Goal: Information Seeking & Learning: Check status

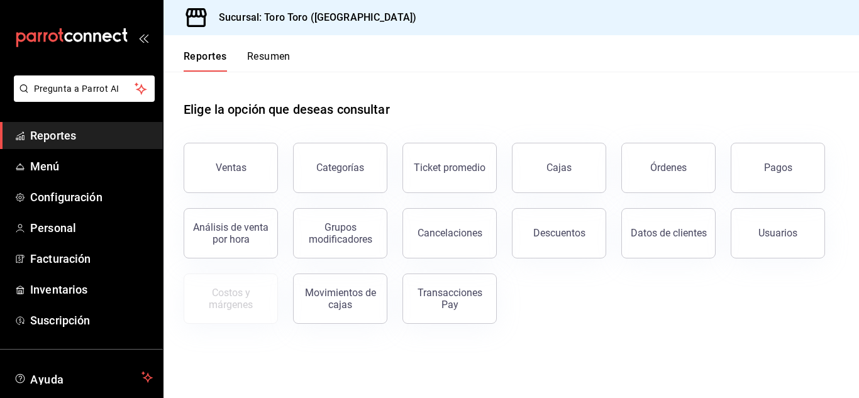
drag, startPoint x: 244, startPoint y: 169, endPoint x: 248, endPoint y: 175, distance: 7.9
click at [243, 169] on div "Ventas" at bounding box center [231, 168] width 31 height 12
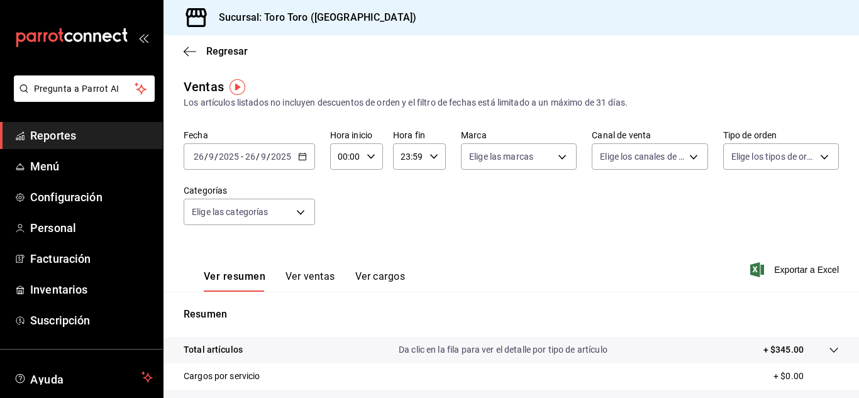
click at [300, 160] on \(Stroke\) "button" at bounding box center [303, 156] width 8 height 7
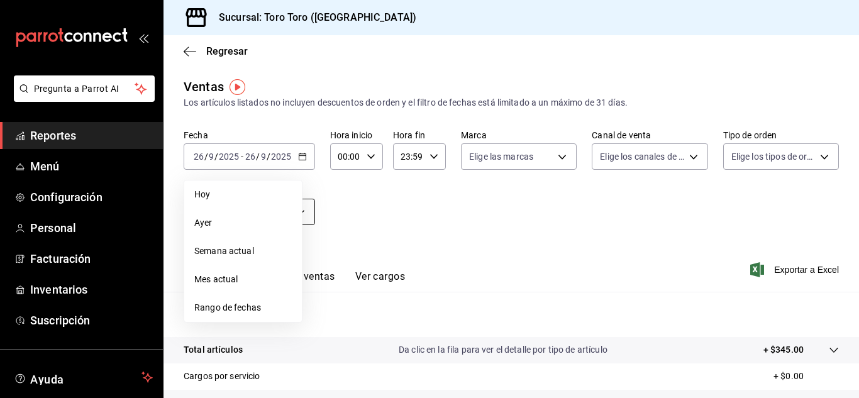
drag, startPoint x: 204, startPoint y: 221, endPoint x: 212, endPoint y: 219, distance: 8.6
click at [207, 221] on span "Ayer" at bounding box center [242, 222] width 97 height 13
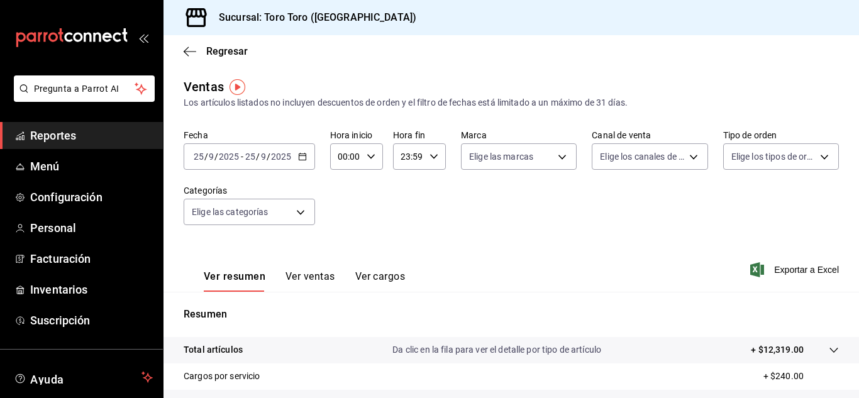
click at [307, 276] on button "Ver ventas" at bounding box center [311, 280] width 50 height 21
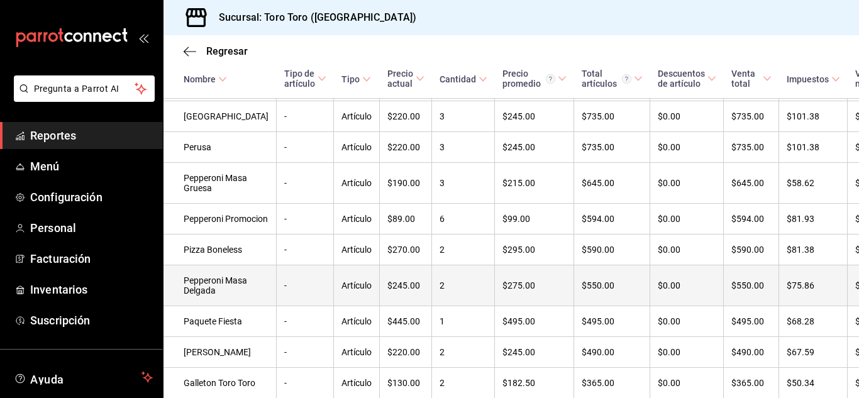
scroll to position [440, 0]
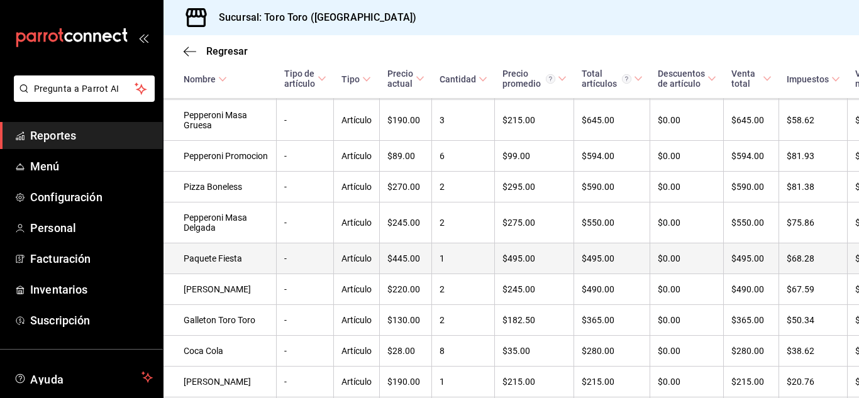
click at [186, 274] on td "Paquete Fiesta" at bounding box center [220, 258] width 113 height 31
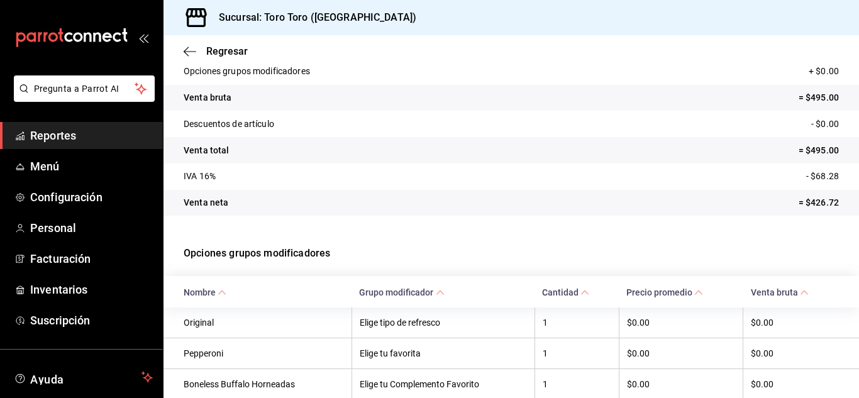
scroll to position [167, 0]
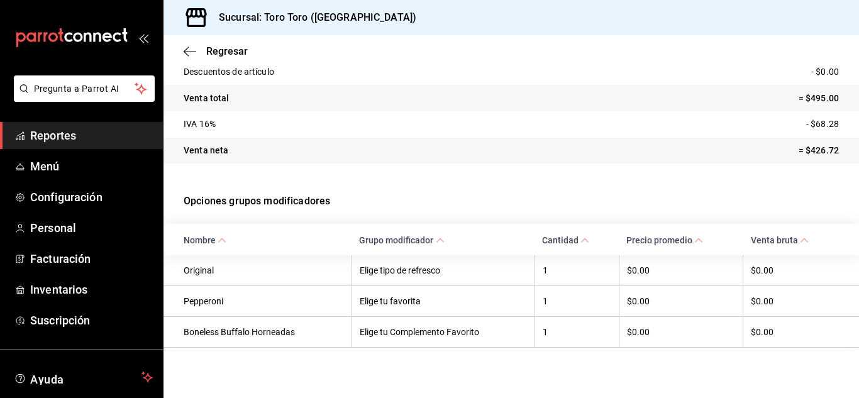
click at [64, 136] on span "Reportes" at bounding box center [91, 135] width 123 height 17
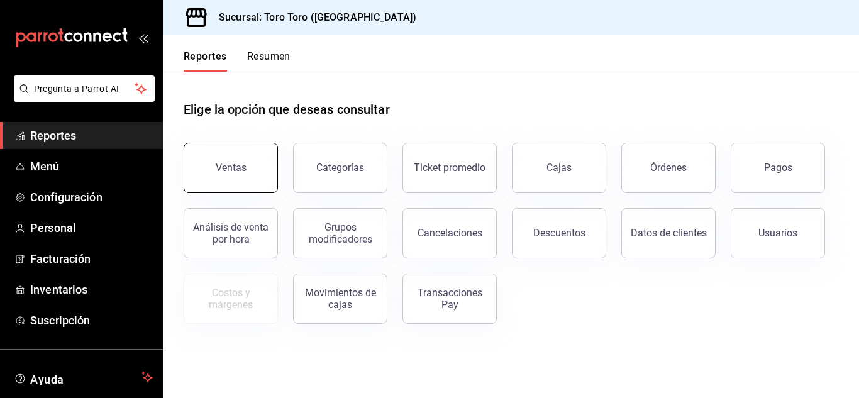
click at [231, 177] on button "Ventas" at bounding box center [231, 168] width 94 height 50
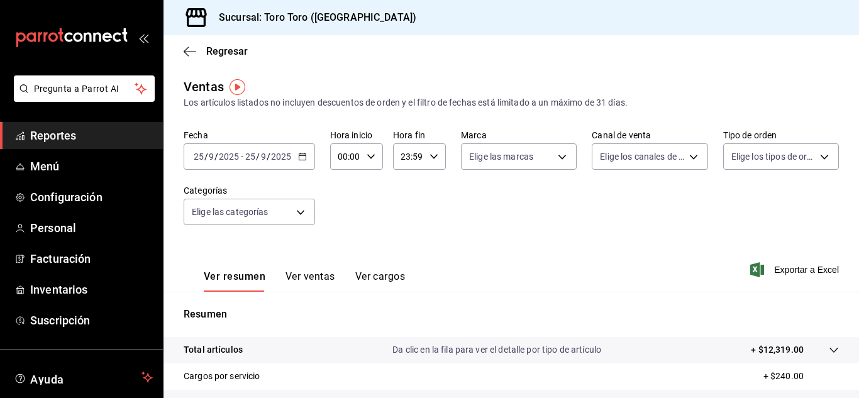
click at [314, 277] on button "Ver ventas" at bounding box center [311, 280] width 50 height 21
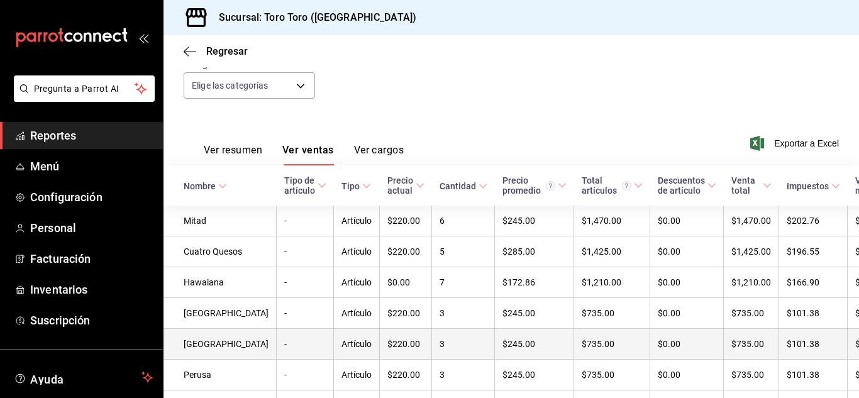
scroll to position [91, 0]
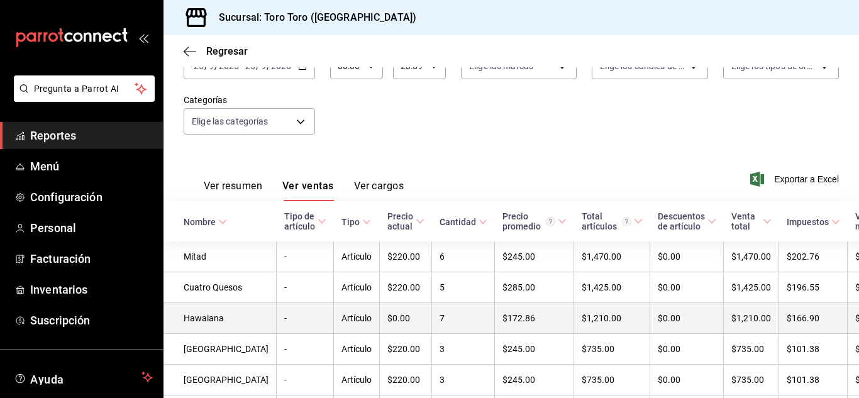
click at [188, 330] on td "Hawaiana" at bounding box center [220, 318] width 113 height 31
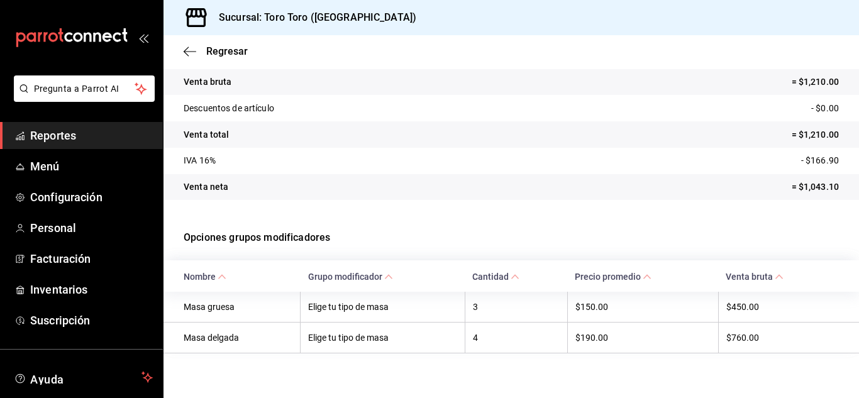
scroll to position [136, 0]
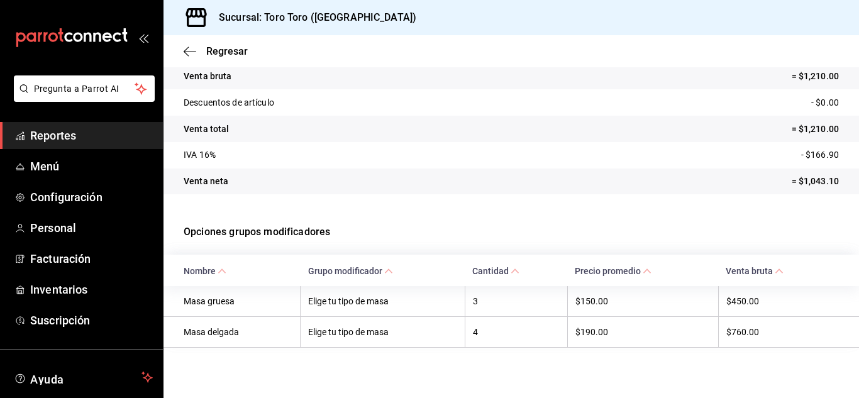
click at [62, 138] on span "Reportes" at bounding box center [91, 135] width 123 height 17
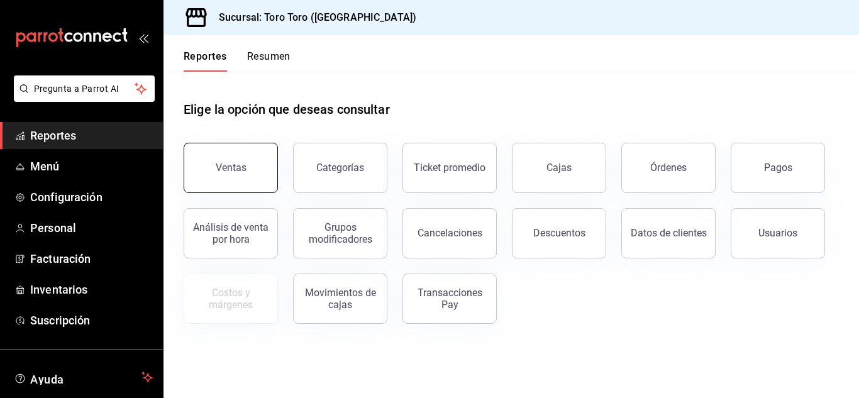
click at [241, 180] on button "Ventas" at bounding box center [231, 168] width 94 height 50
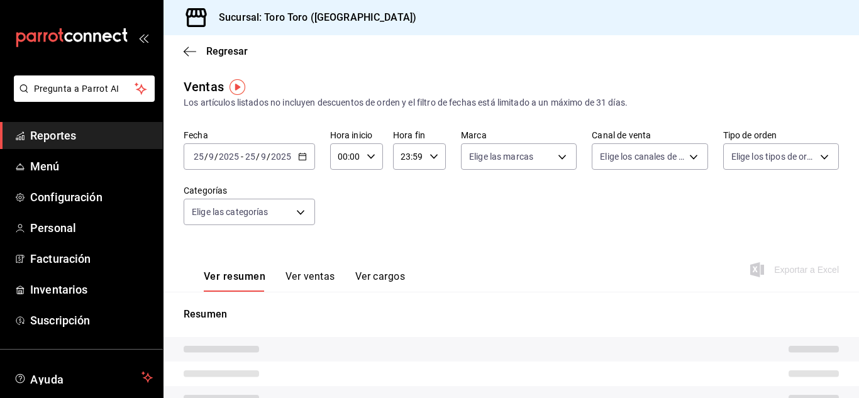
click at [308, 277] on button "Ver ventas" at bounding box center [311, 280] width 50 height 21
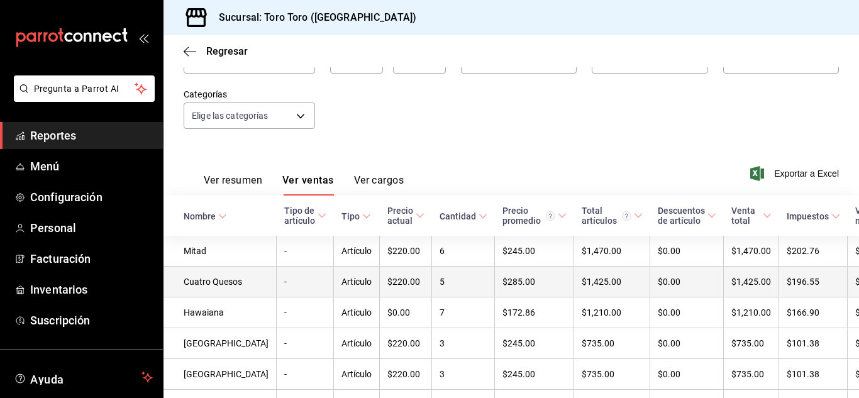
scroll to position [126, 0]
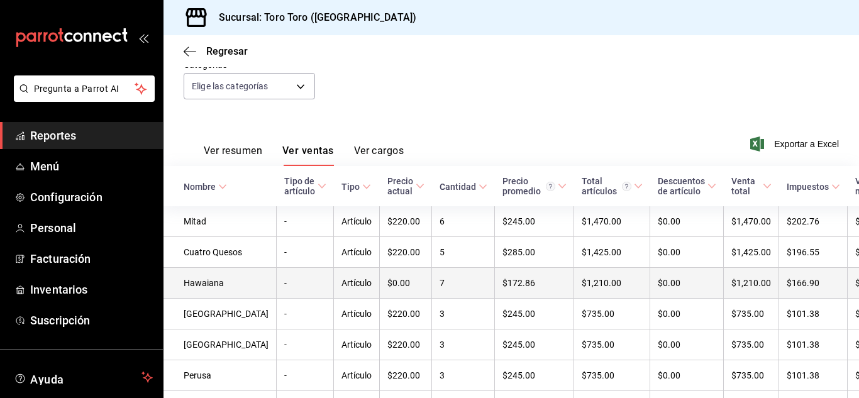
click at [206, 296] on td "Hawaiana" at bounding box center [220, 283] width 113 height 31
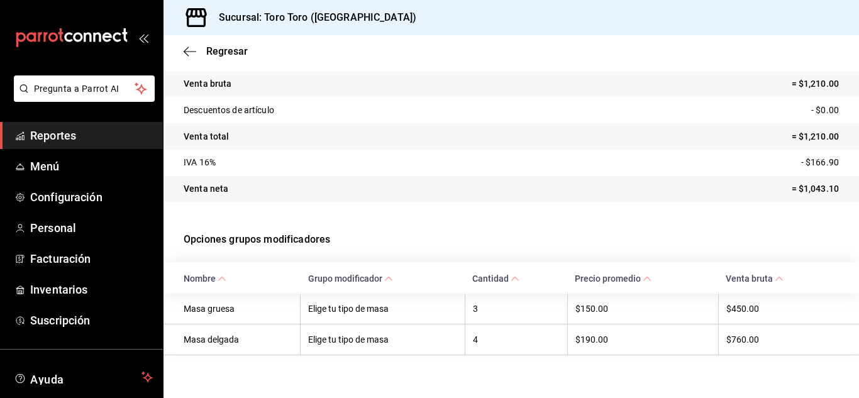
scroll to position [136, 0]
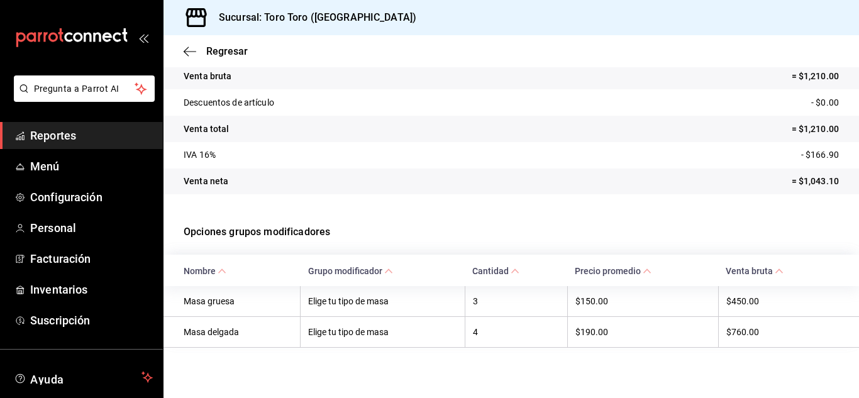
click at [48, 138] on span "Reportes" at bounding box center [91, 135] width 123 height 17
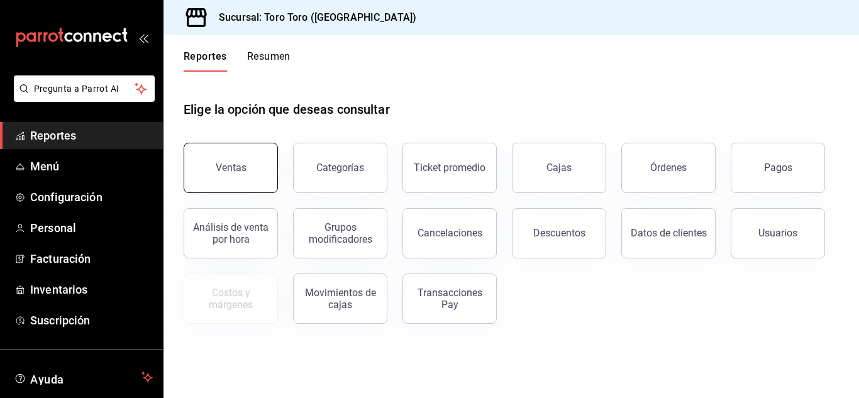
click at [218, 179] on button "Ventas" at bounding box center [231, 168] width 94 height 50
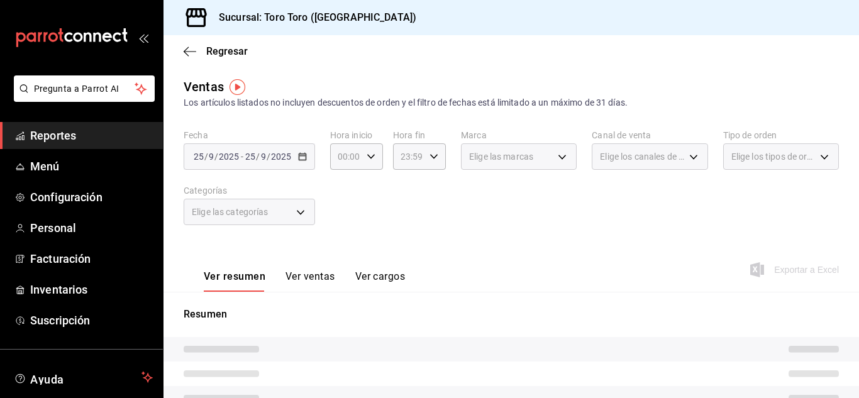
drag, startPoint x: 319, startPoint y: 279, endPoint x: 342, endPoint y: 280, distance: 23.3
click at [319, 278] on button "Ver ventas" at bounding box center [311, 280] width 50 height 21
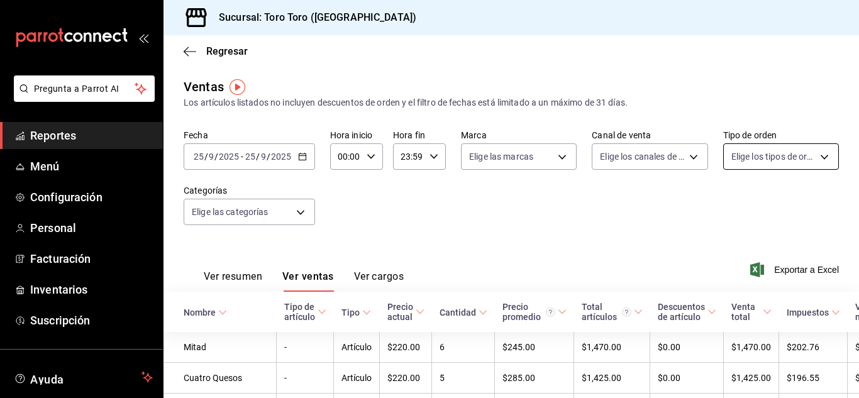
click at [816, 163] on body "Pregunta a Parrot AI Reportes Menú Configuración Personal Facturación Inventari…" at bounding box center [429, 199] width 859 height 398
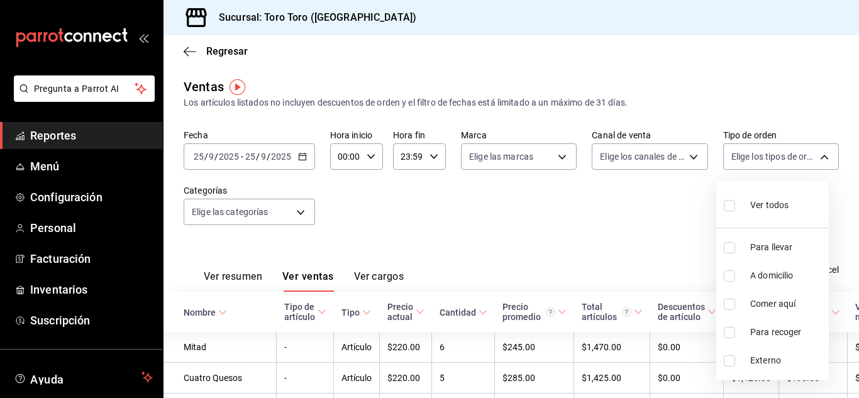
click at [729, 304] on input "checkbox" at bounding box center [729, 304] width 11 height 11
checkbox input "true"
type input "6c9ac38a-6f7a-4fff-bdb9-60f172351bd2"
click at [572, 207] on div at bounding box center [429, 199] width 859 height 398
click at [816, 160] on body "Pregunta a Parrot AI Reportes Menú Configuración Personal Facturación Inventari…" at bounding box center [429, 199] width 859 height 398
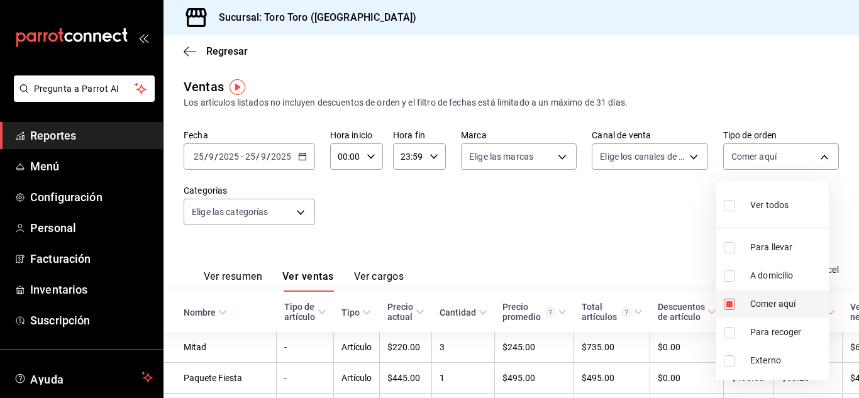
click at [726, 303] on input "checkbox" at bounding box center [729, 304] width 11 height 11
checkbox input "false"
click at [550, 231] on div at bounding box center [429, 199] width 859 height 398
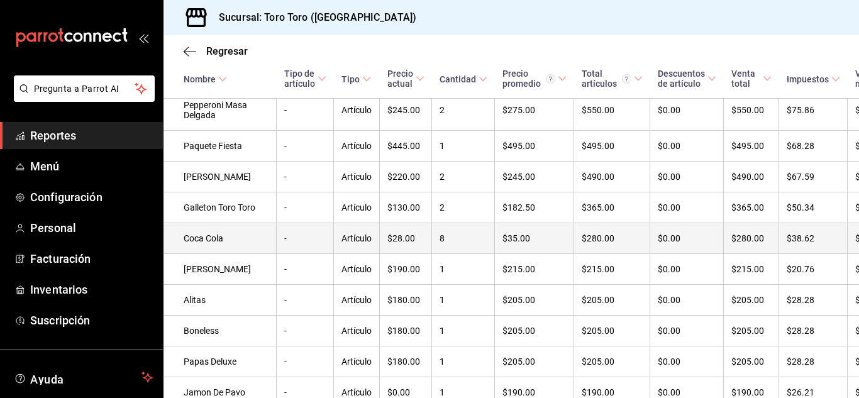
scroll to position [531, 0]
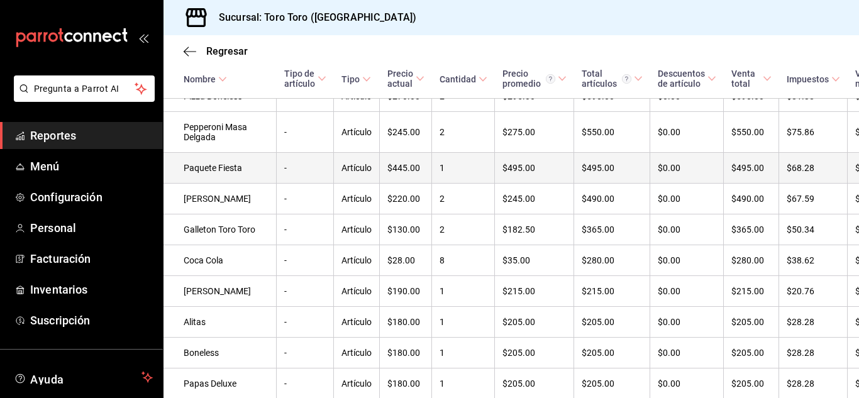
click at [202, 184] on td "Paquete Fiesta" at bounding box center [220, 168] width 113 height 31
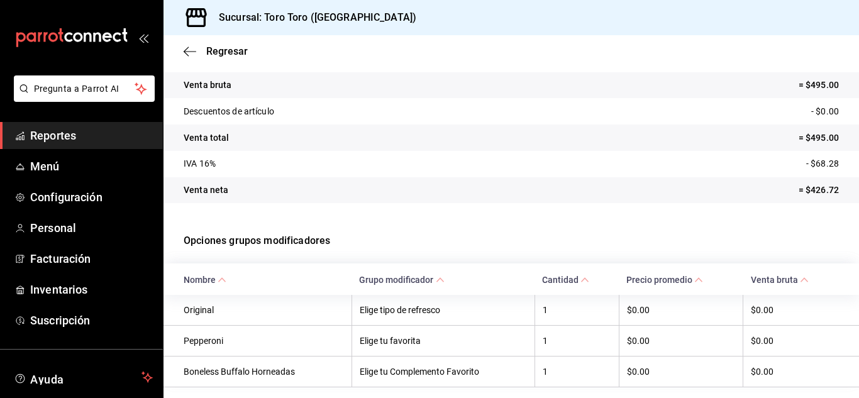
scroll to position [167, 0]
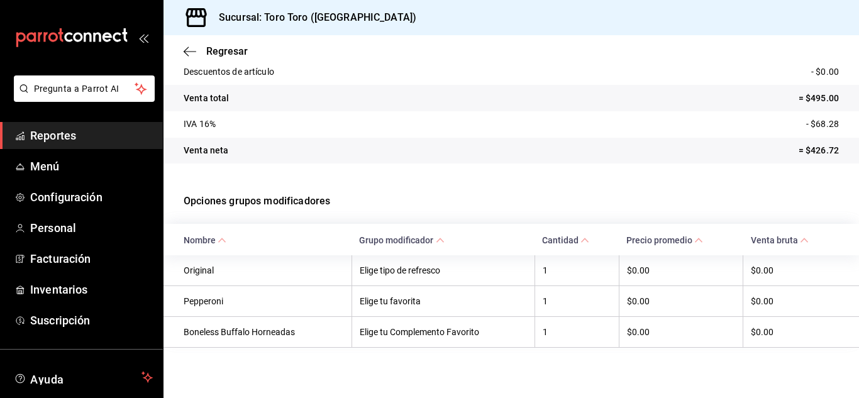
click at [59, 136] on span "Reportes" at bounding box center [91, 135] width 123 height 17
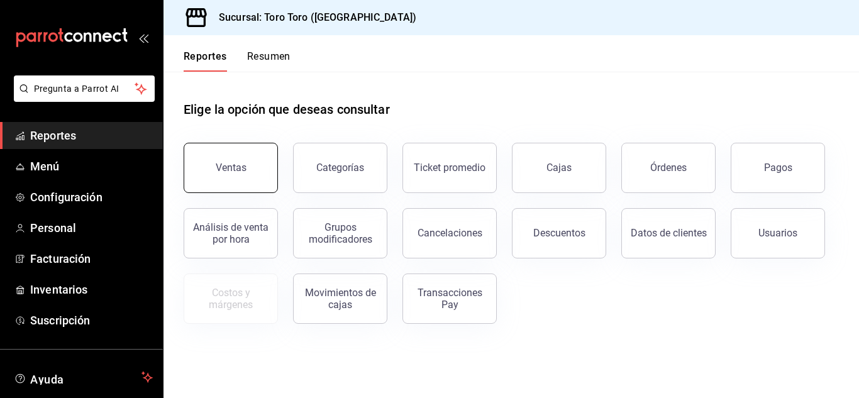
click at [246, 163] on button "Ventas" at bounding box center [231, 168] width 94 height 50
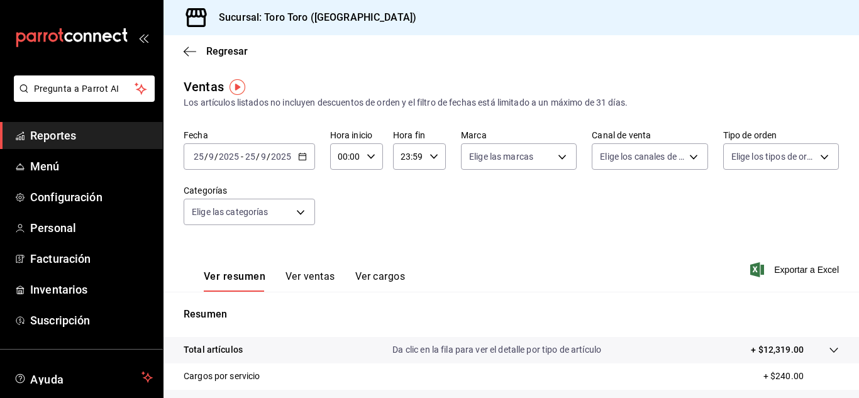
click at [316, 278] on button "Ver ventas" at bounding box center [311, 280] width 50 height 21
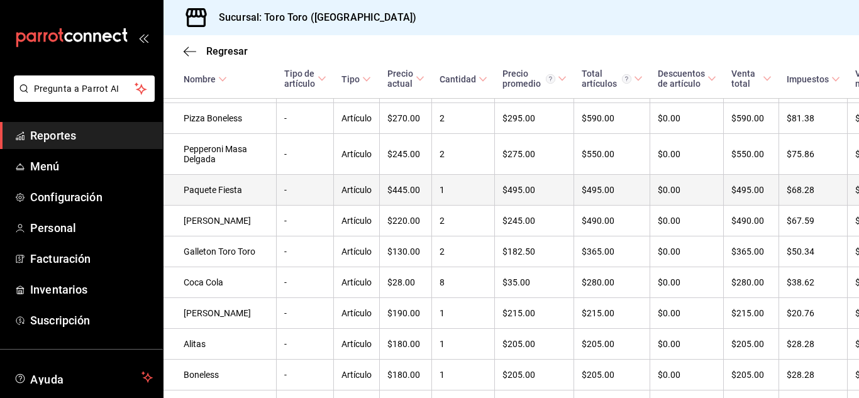
scroll to position [531, 0]
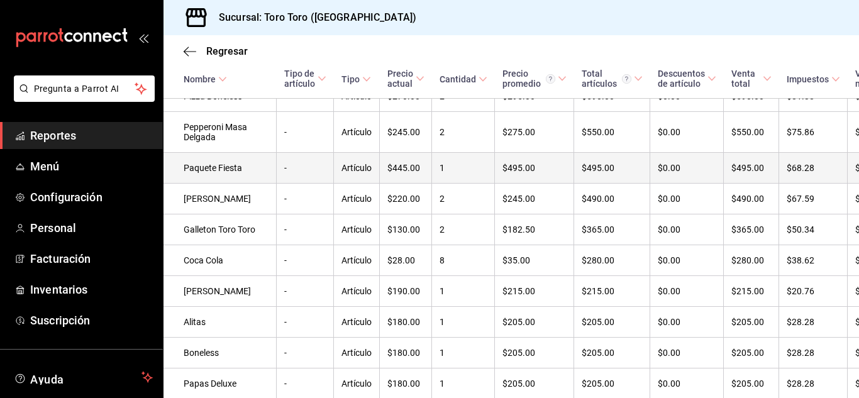
click at [198, 184] on td "Paquete Fiesta" at bounding box center [220, 168] width 113 height 31
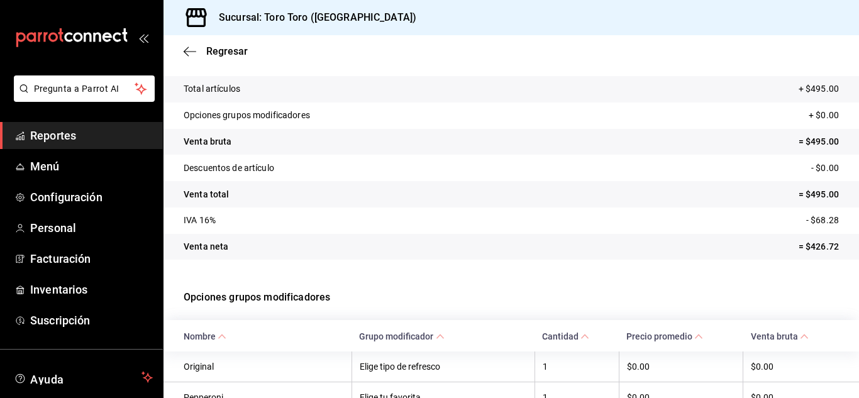
scroll to position [167, 0]
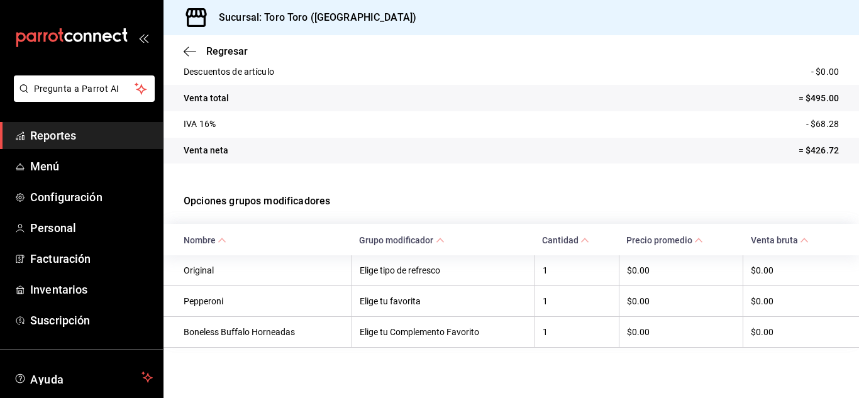
click at [74, 140] on span "Reportes" at bounding box center [91, 135] width 123 height 17
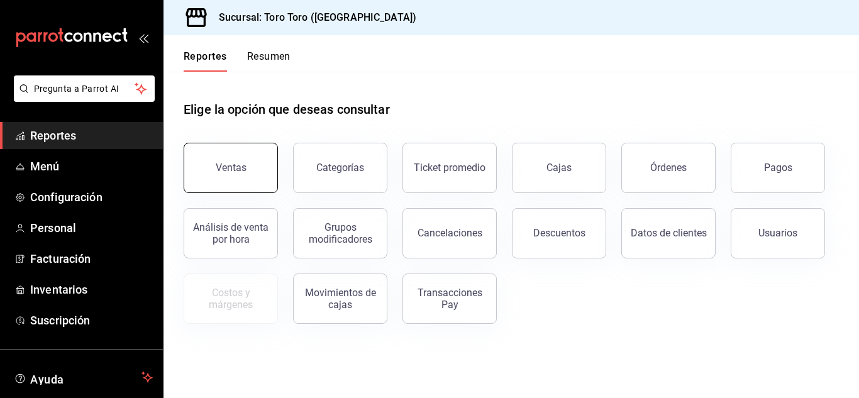
click at [239, 168] on div "Ventas" at bounding box center [231, 168] width 31 height 12
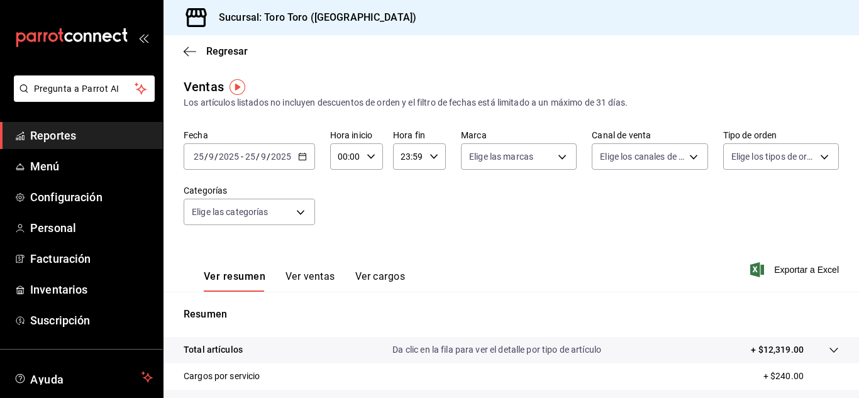
drag, startPoint x: 315, startPoint y: 277, endPoint x: 325, endPoint y: 276, distance: 9.5
click at [316, 276] on button "Ver ventas" at bounding box center [311, 280] width 50 height 21
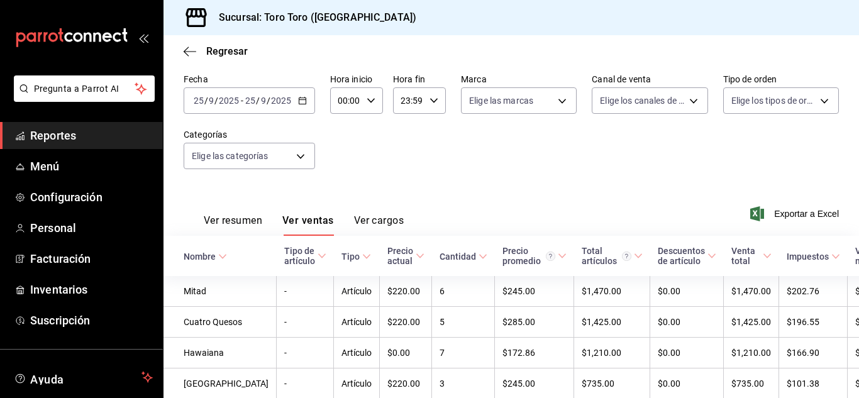
scroll to position [28, 0]
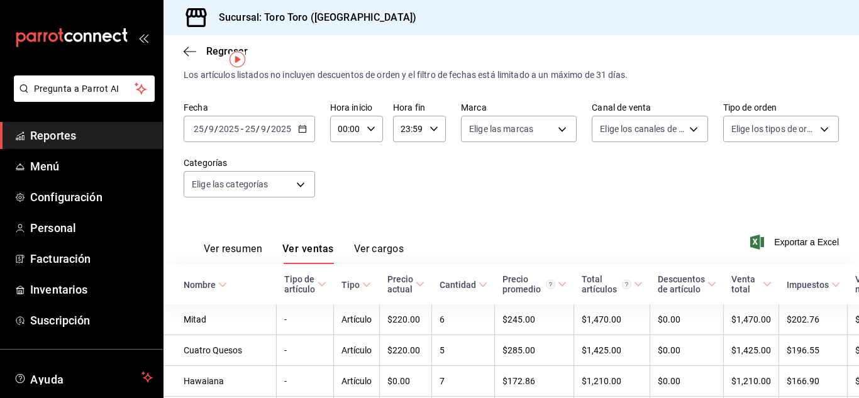
click at [304, 131] on icon "button" at bounding box center [302, 129] width 9 height 9
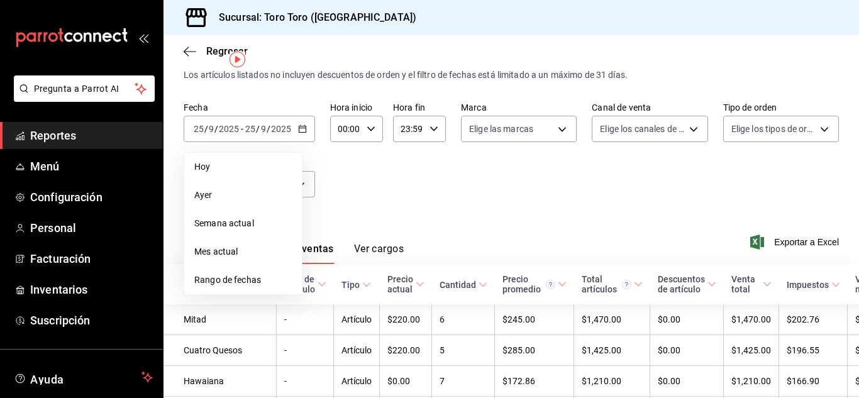
drag, startPoint x: 256, startPoint y: 166, endPoint x: 278, endPoint y: 165, distance: 22.0
click at [256, 168] on span "Hoy" at bounding box center [242, 166] width 97 height 13
